Goal: Information Seeking & Learning: Learn about a topic

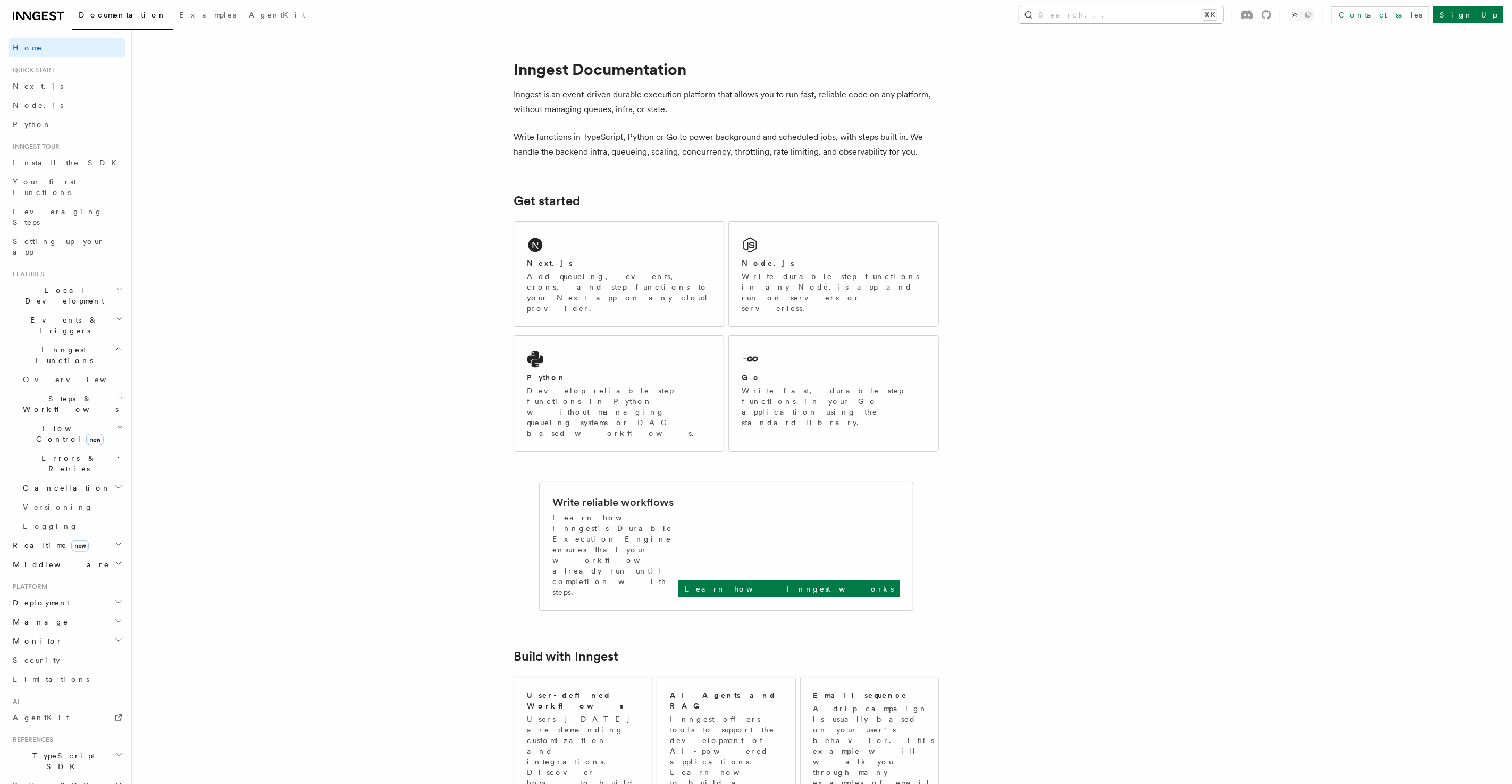
click at [1130, 14] on button "Search... ⌘K" at bounding box center [1121, 15] width 204 height 17
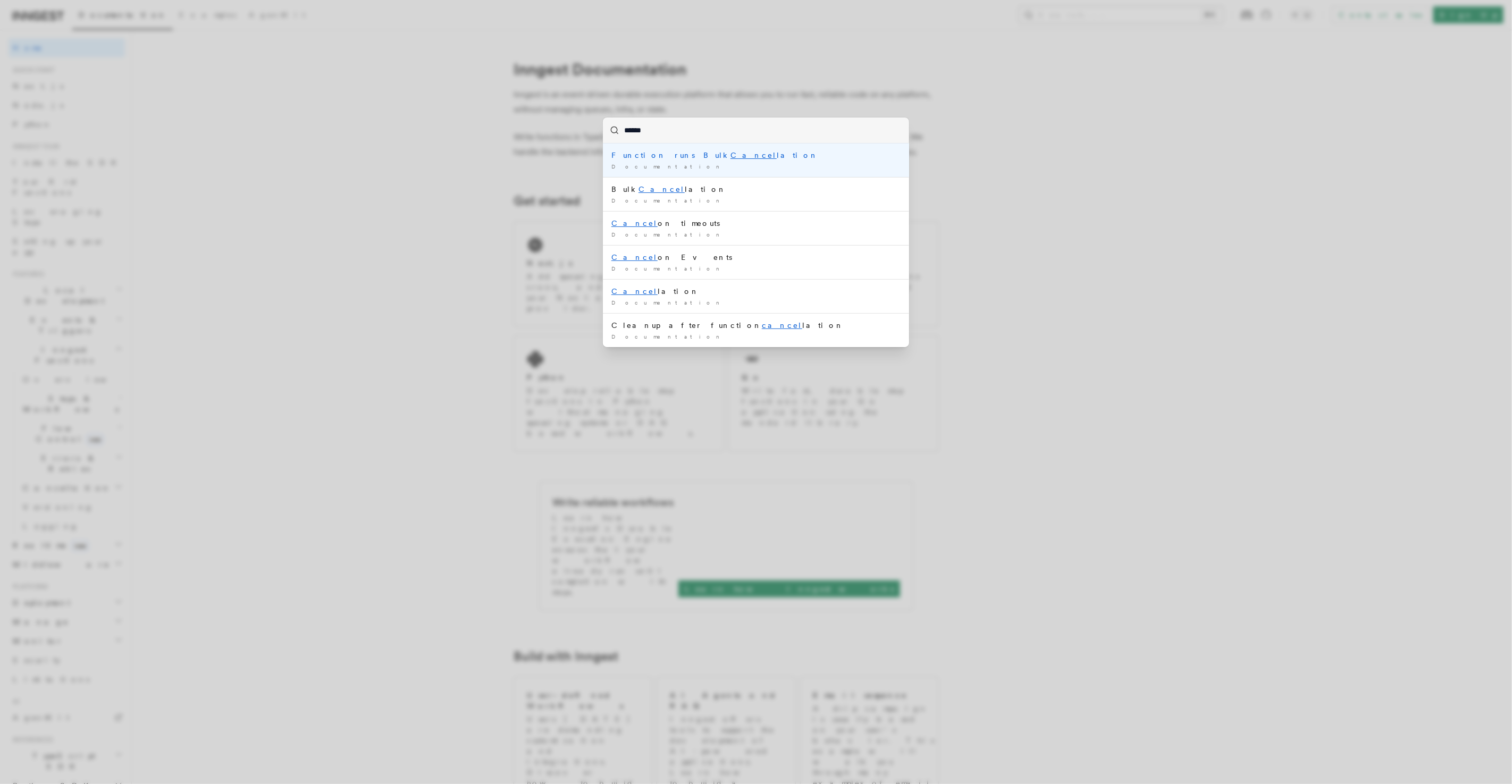
type input "*******"
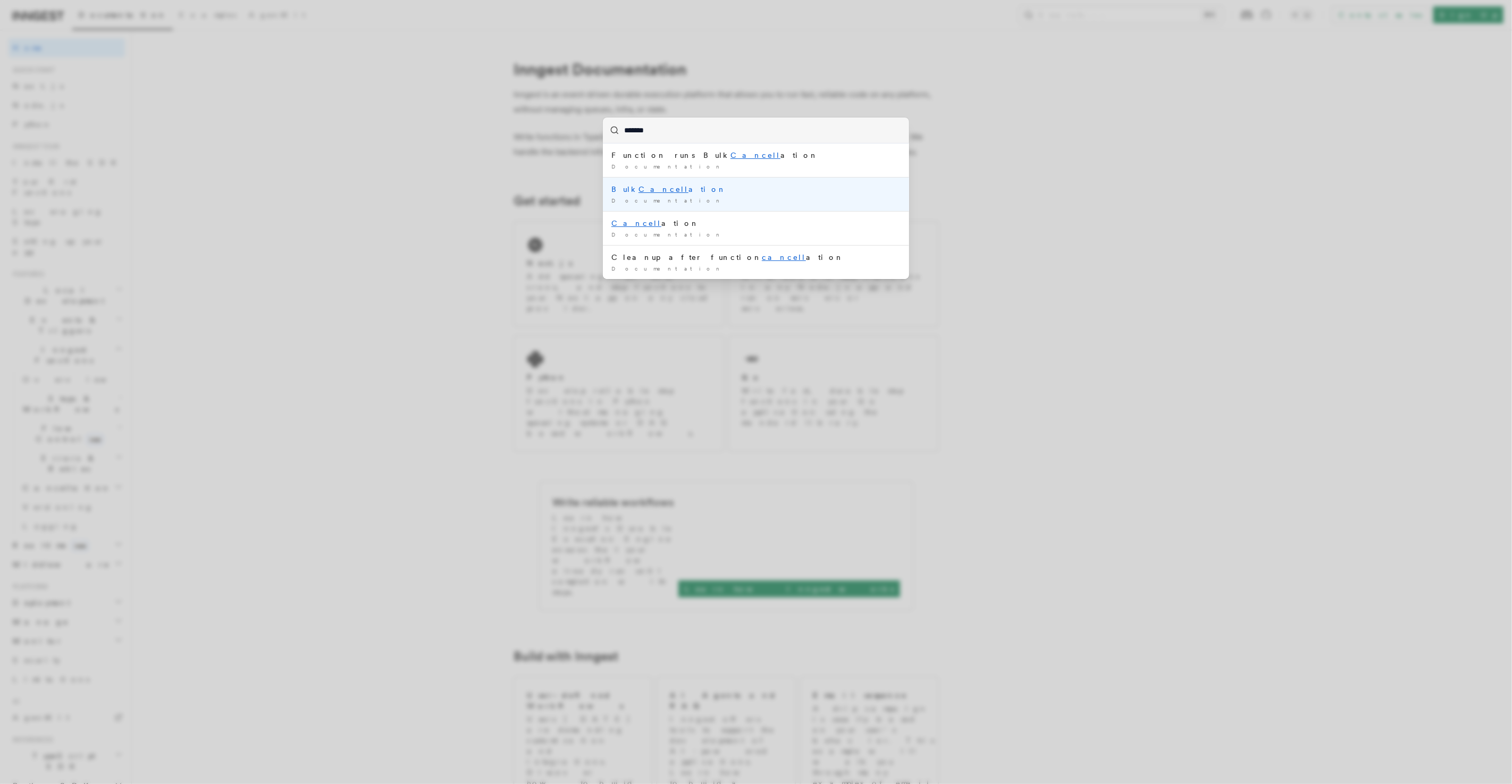
click at [671, 186] on div "Bulk Cancell ation" at bounding box center [756, 189] width 289 height 11
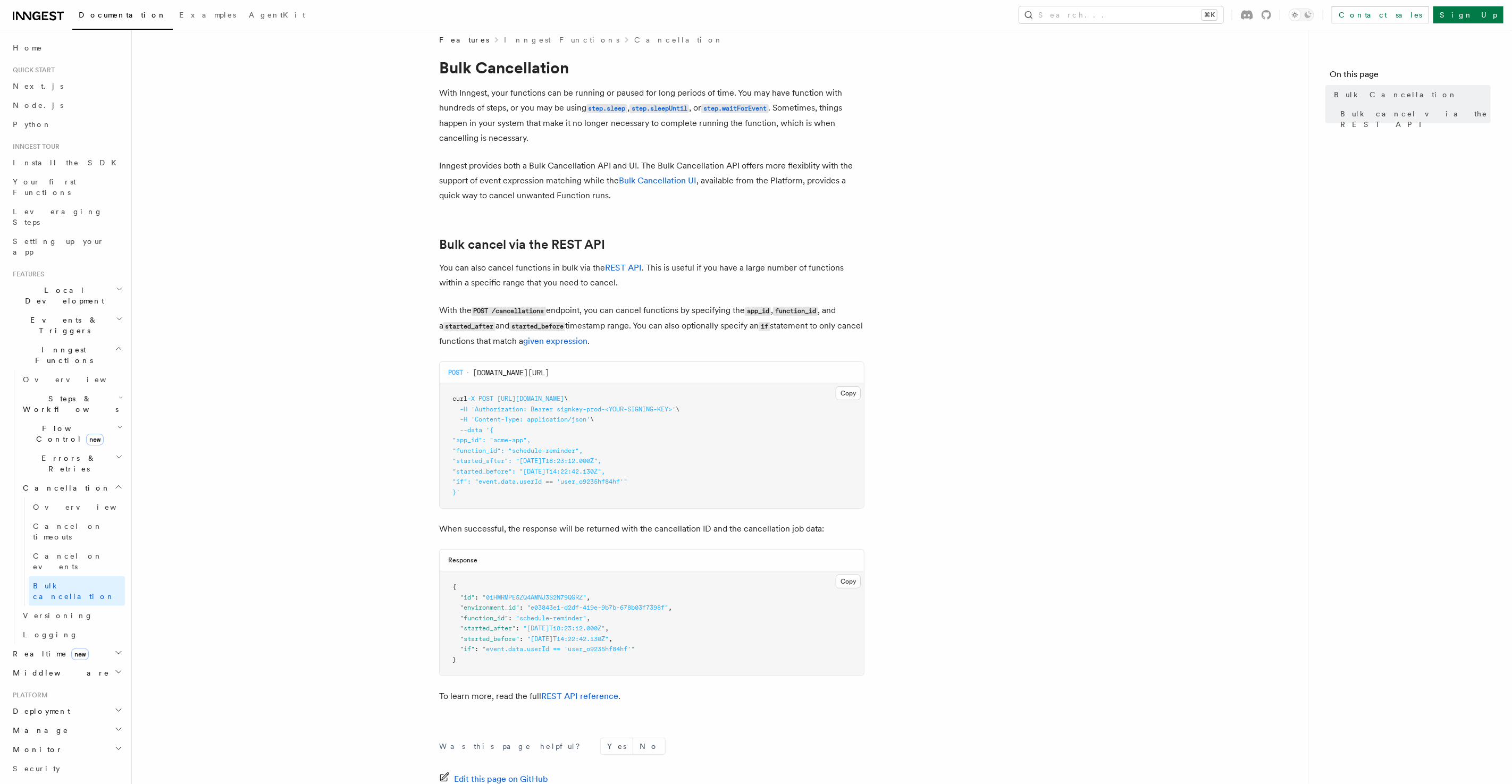
scroll to position [11, 0]
click at [660, 181] on link "Bulk Cancellation UI" at bounding box center [657, 182] width 78 height 10
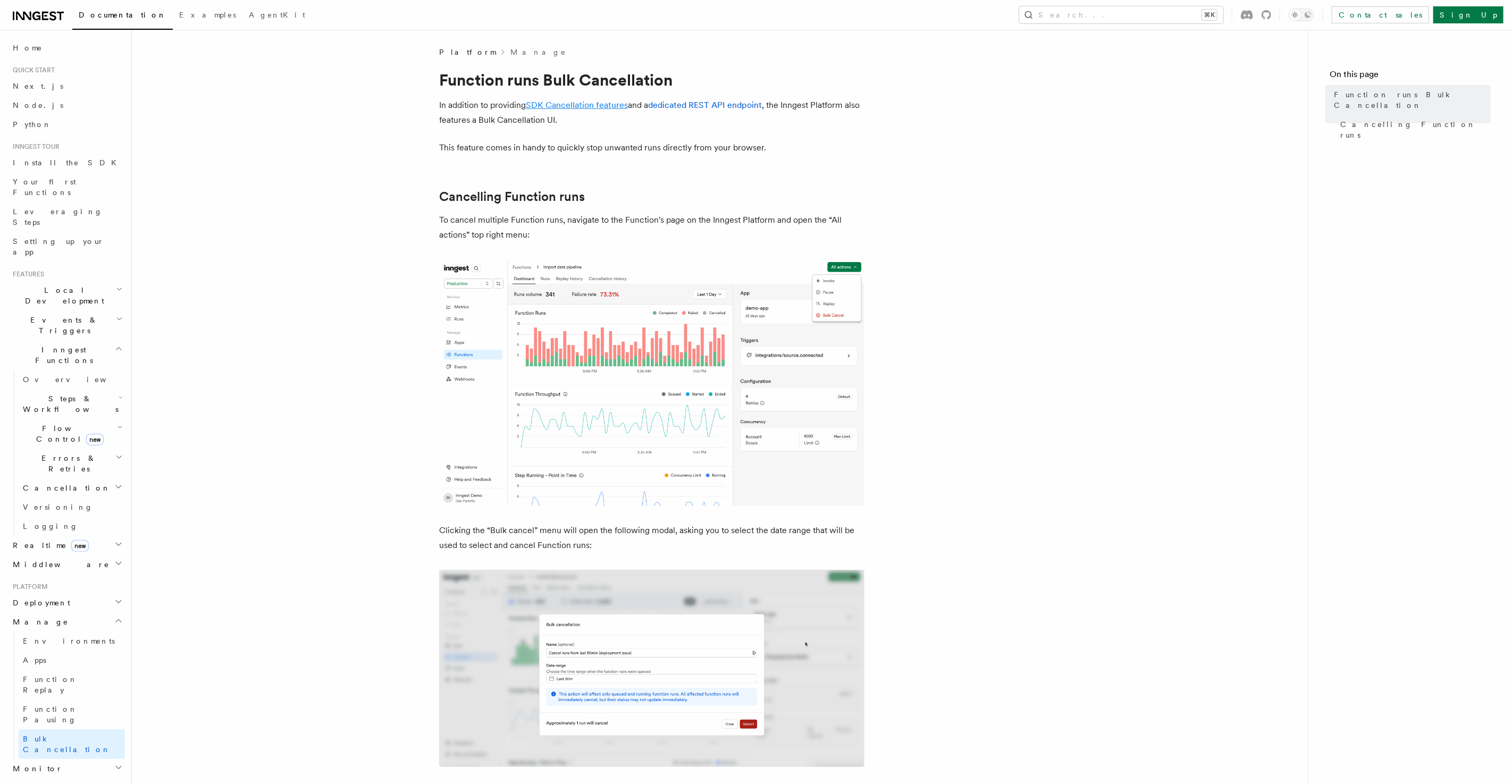
click at [566, 104] on link "SDK Cancellation features" at bounding box center [577, 105] width 102 height 10
click at [705, 105] on link "dedicated REST API endpoint" at bounding box center [705, 105] width 114 height 10
click at [94, 700] on link "Function Pausing" at bounding box center [71, 715] width 106 height 30
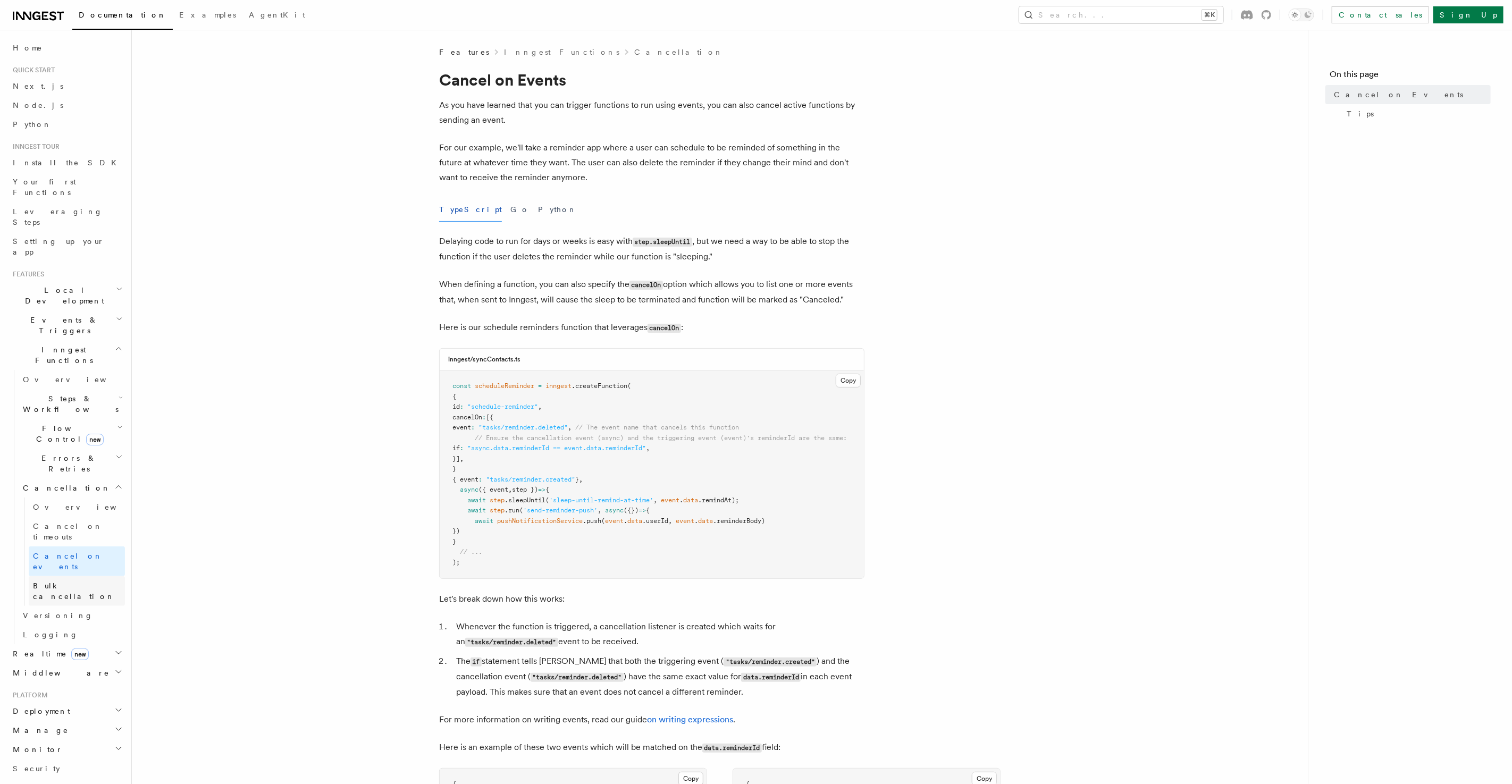
click at [62, 582] on span "Bulk cancellation" at bounding box center [73, 591] width 82 height 19
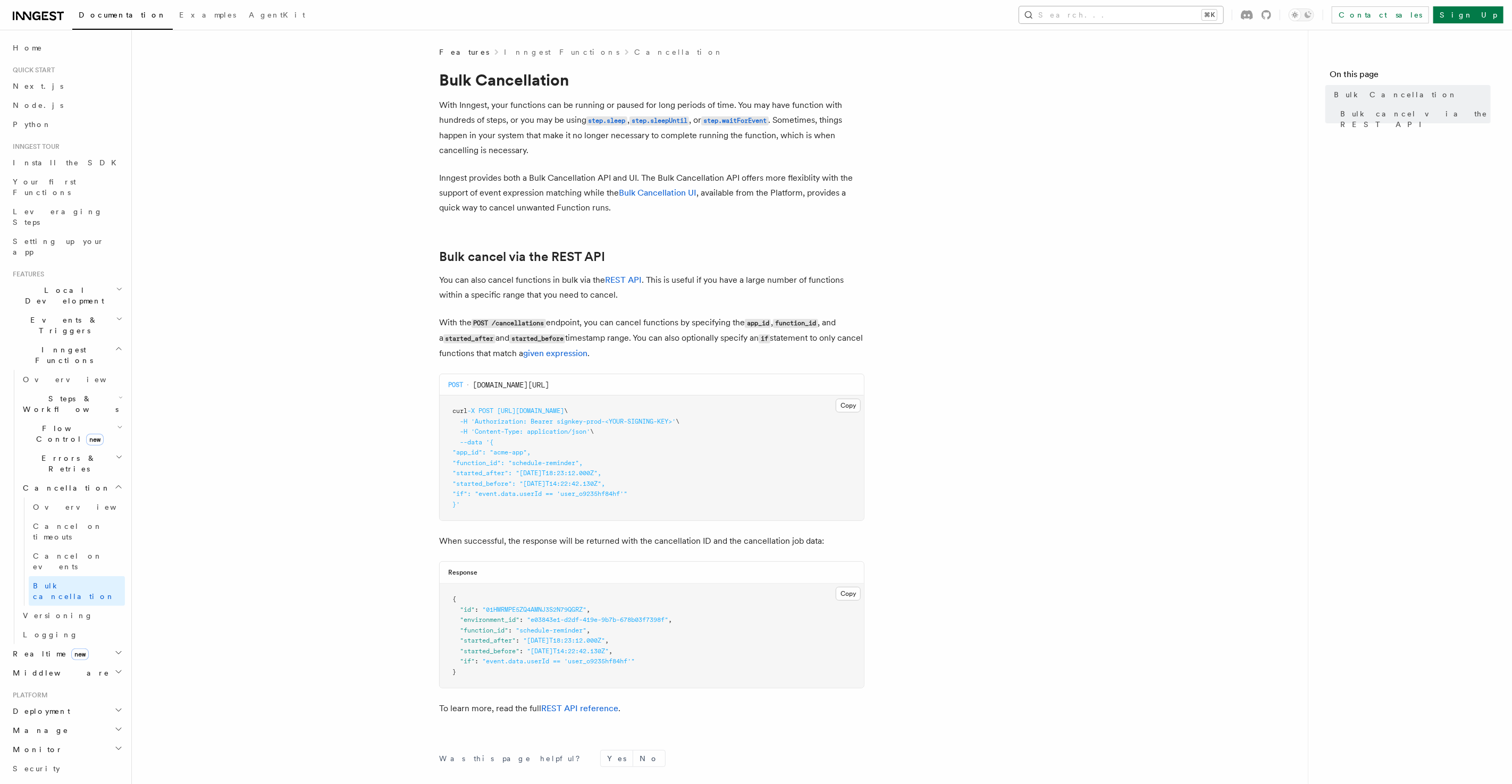
click at [1125, 15] on button "Search... ⌘K" at bounding box center [1121, 15] width 204 height 17
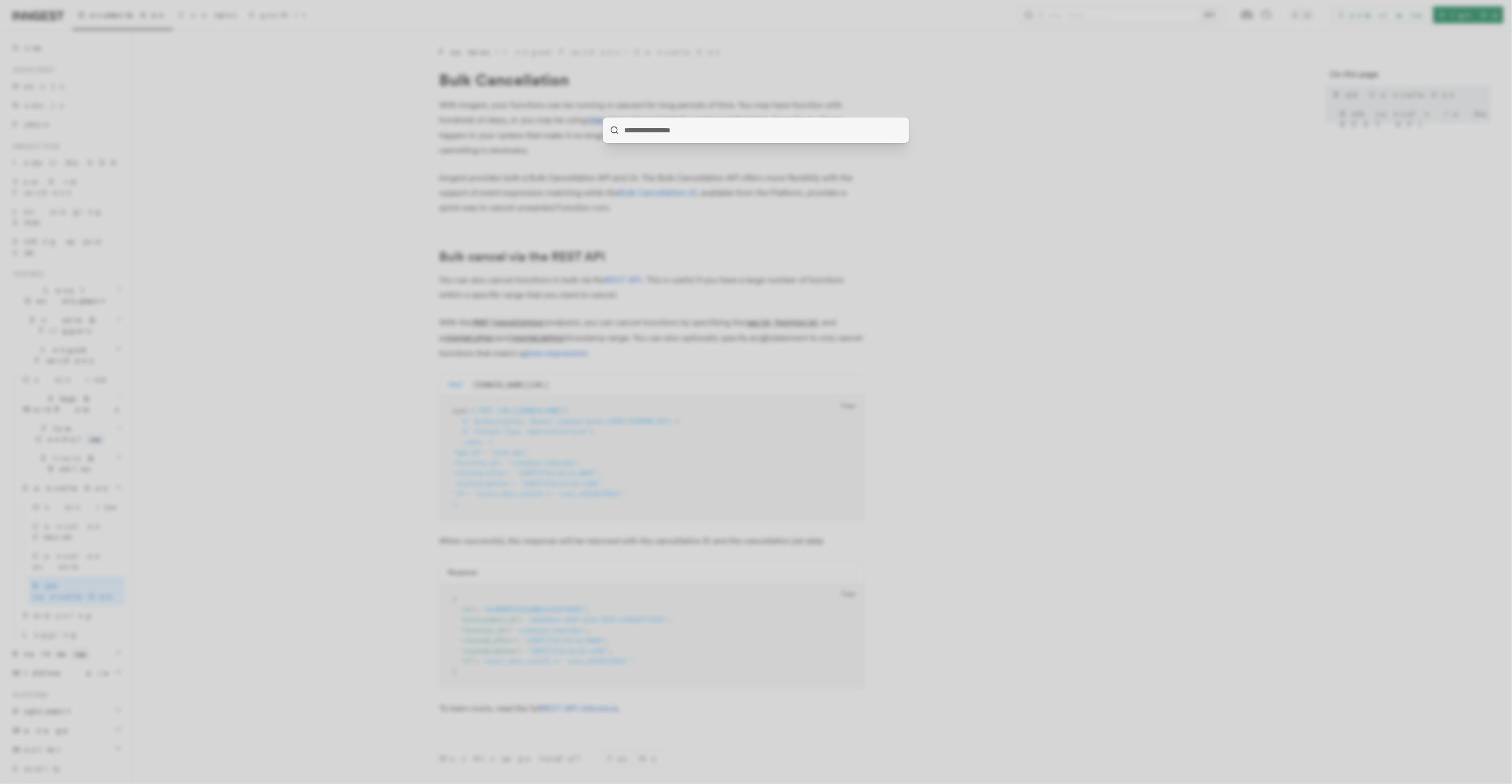
type input "**********"
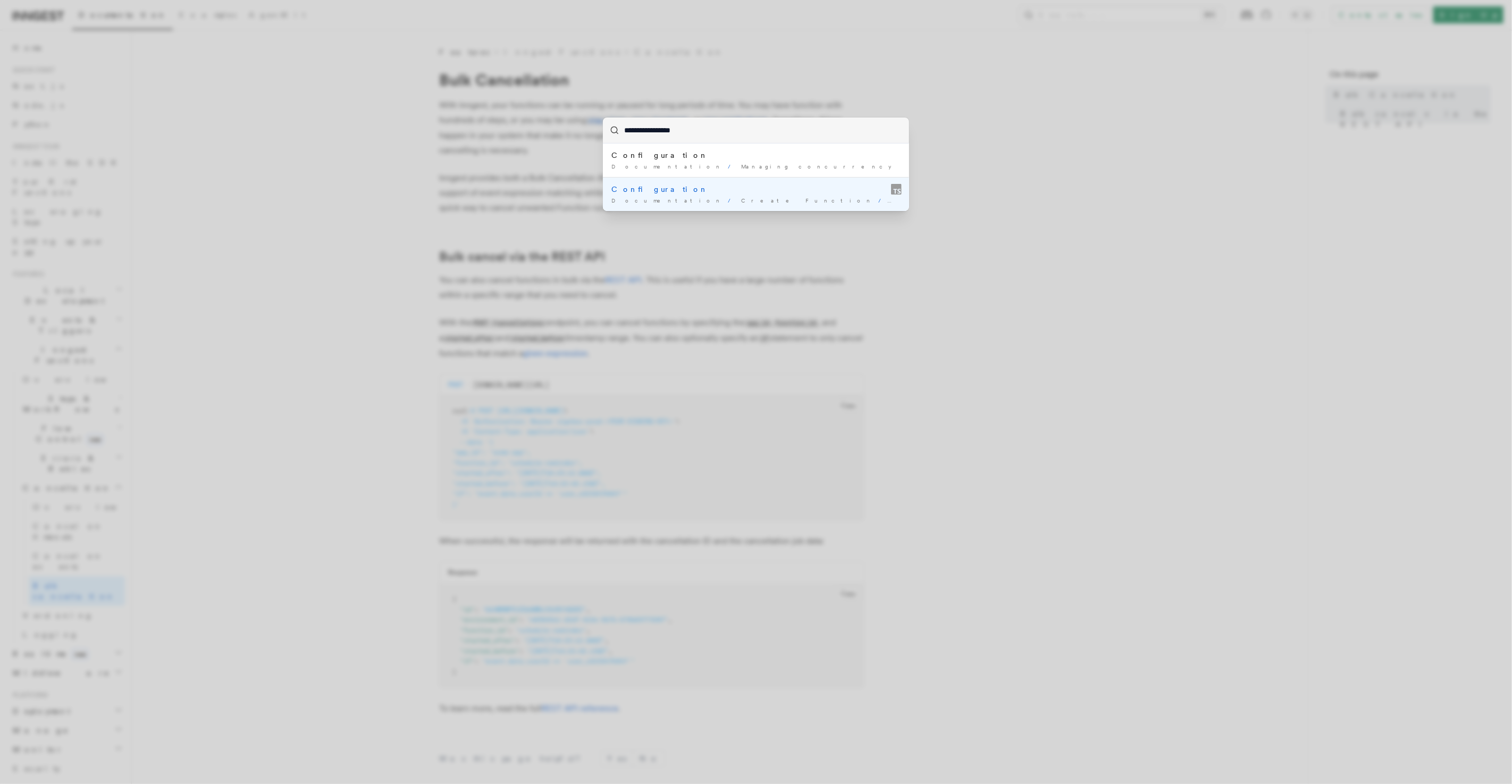
click at [715, 181] on li "Configuration Documentation / Create Function / inngest.createFunction(configur…" at bounding box center [756, 194] width 307 height 34
